Goal: Navigation & Orientation: Find specific page/section

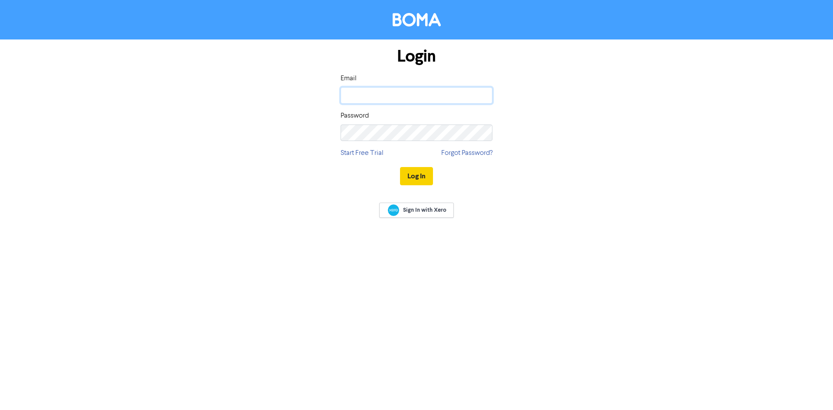
type input "[PERSON_NAME][EMAIL_ADDRESS][DOMAIN_NAME]"
click at [423, 176] on button "Log In" at bounding box center [416, 176] width 33 height 18
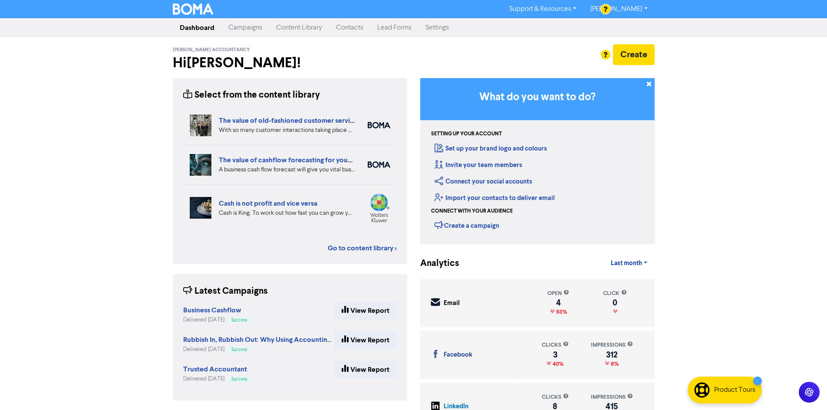
click at [288, 27] on link "Content Library" at bounding box center [299, 27] width 60 height 17
